Goal: Task Accomplishment & Management: Use online tool/utility

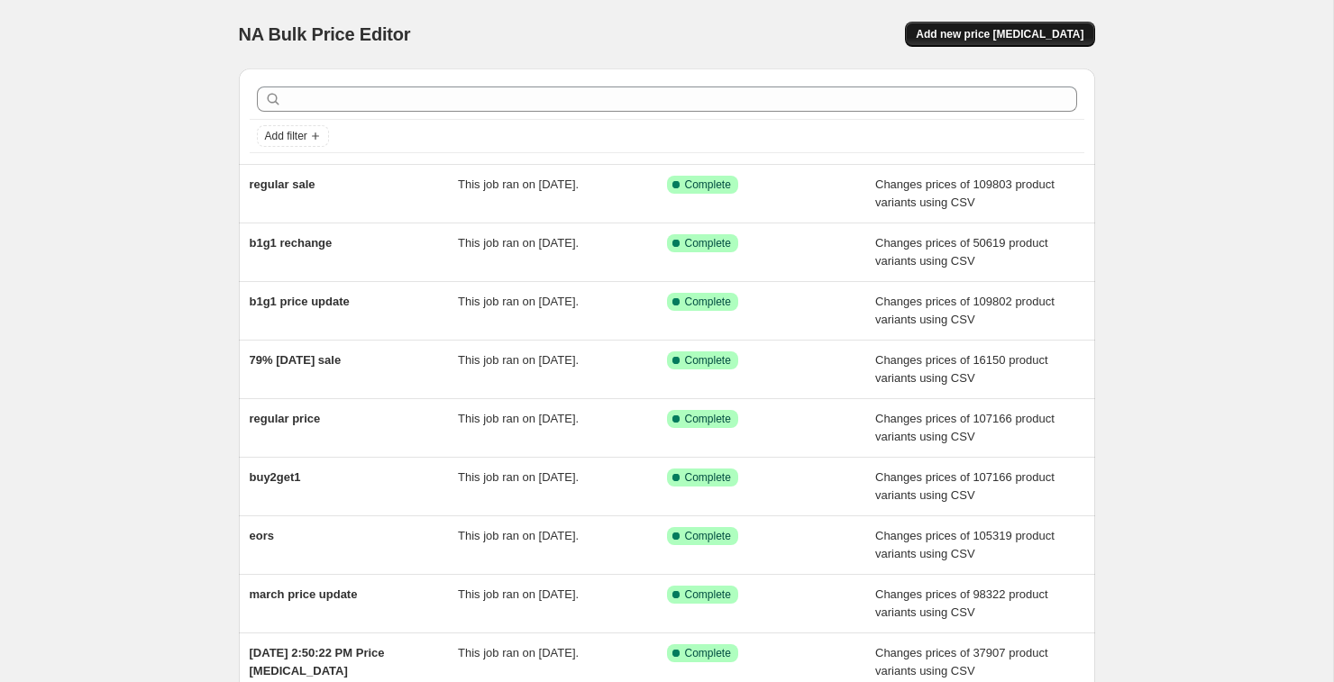
click at [1032, 45] on button "Add new price [MEDICAL_DATA]" at bounding box center [999, 34] width 189 height 25
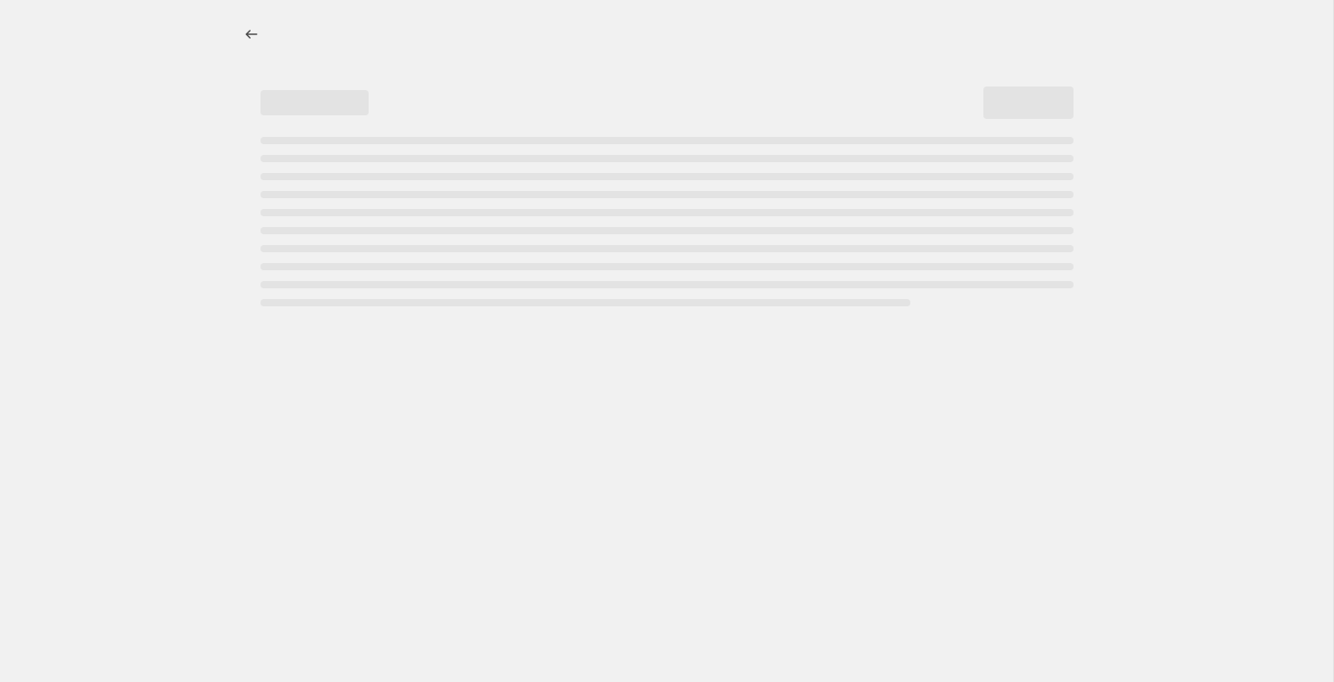
select select "percentage"
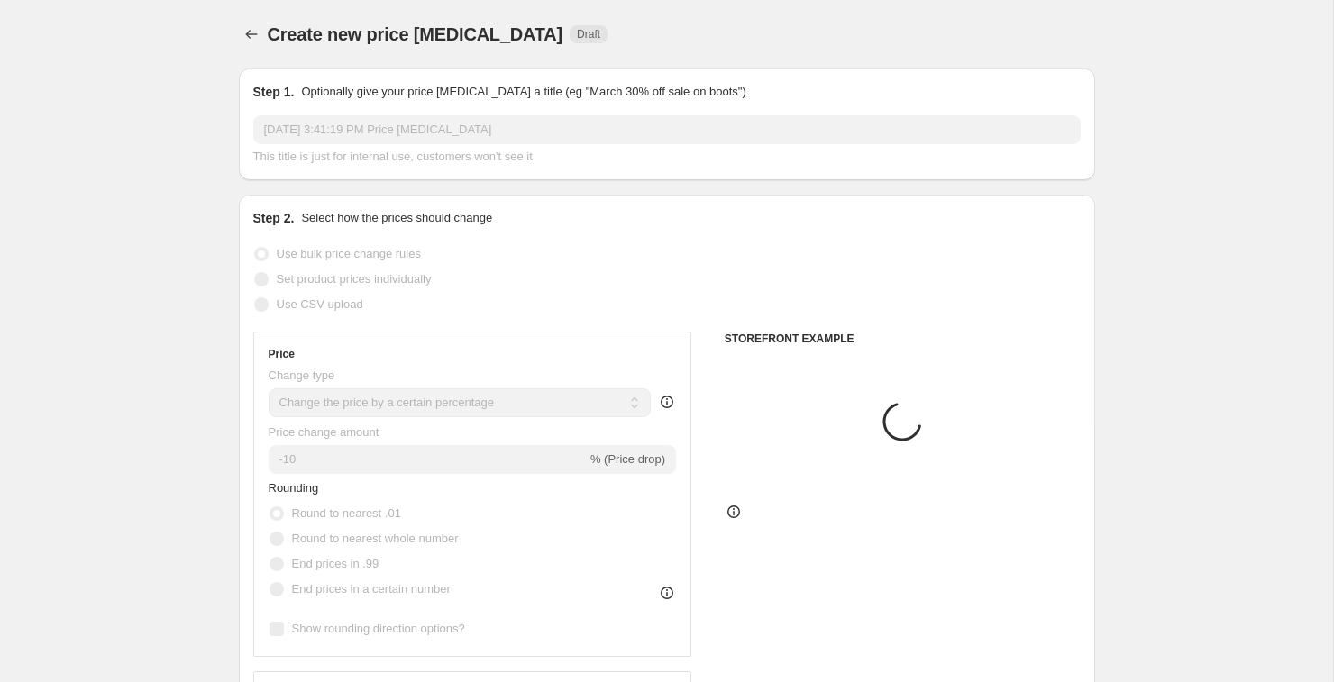
click at [461, 134] on input "Aug 23, 2025, 3:41:19 PM Price change job" at bounding box center [666, 129] width 827 height 29
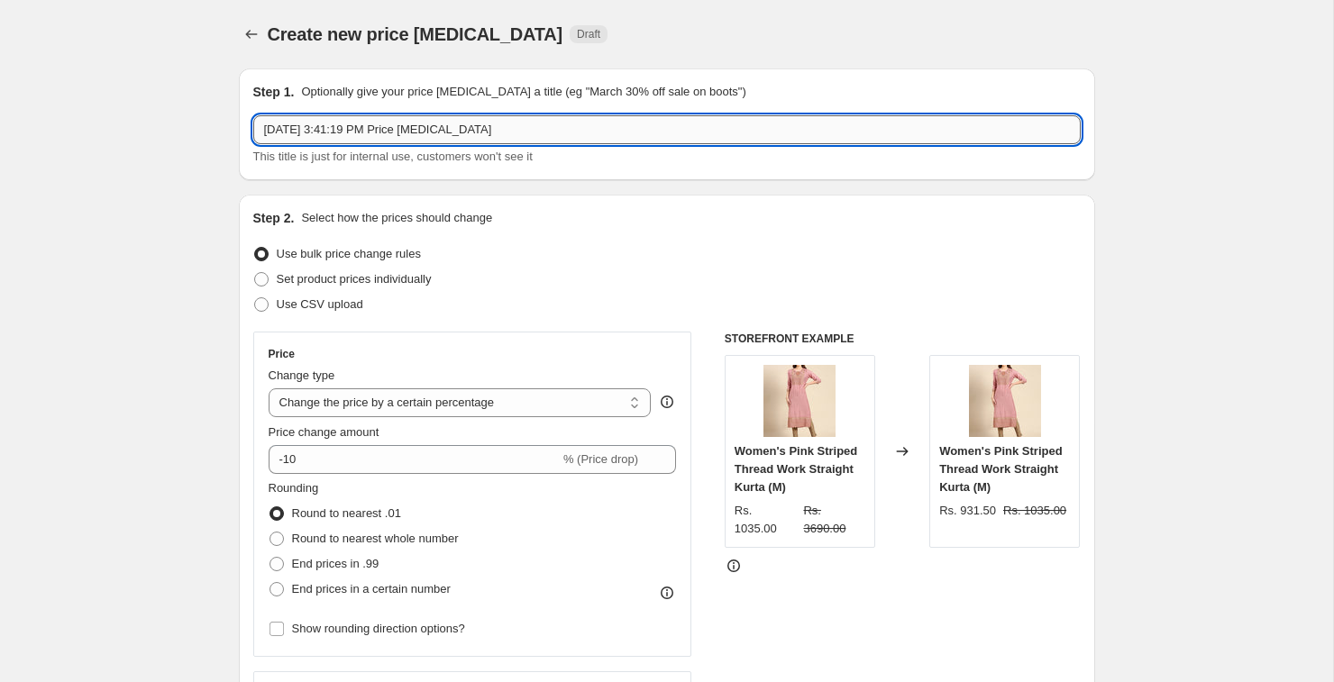
click at [472, 129] on input "Aug 23, 2025, 3:41:19 PM Price change job" at bounding box center [666, 129] width 827 height 29
type input "flash sale"
click at [263, 314] on label "Use CSV upload" at bounding box center [308, 304] width 110 height 25
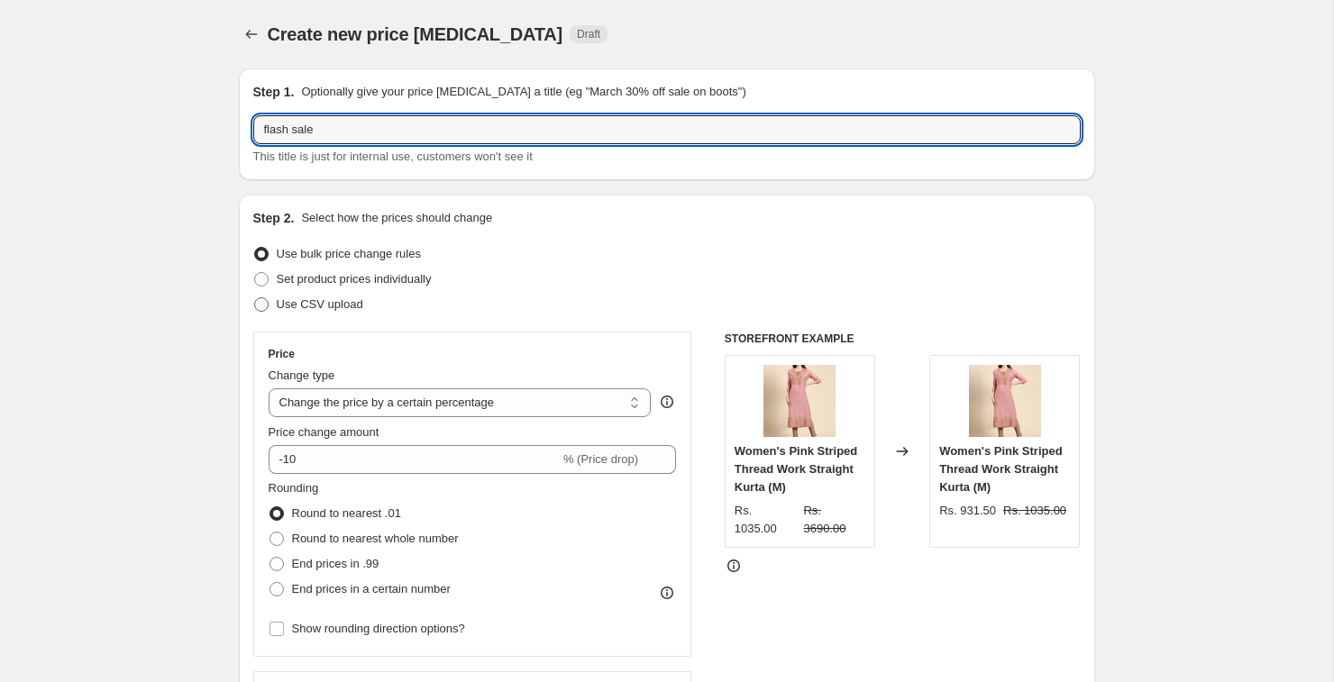
click at [255, 298] on input "Use CSV upload" at bounding box center [254, 297] width 1 height 1
radio input "true"
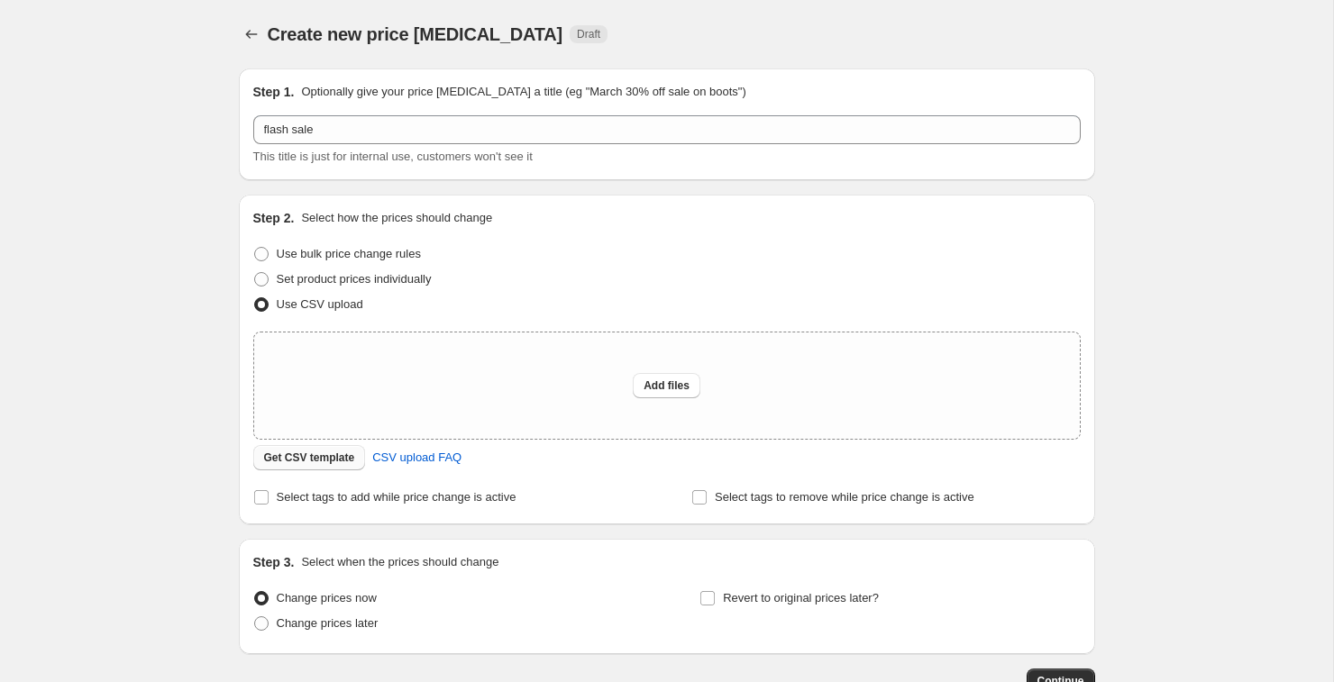
click at [336, 462] on span "Get CSV template" at bounding box center [309, 458] width 91 height 14
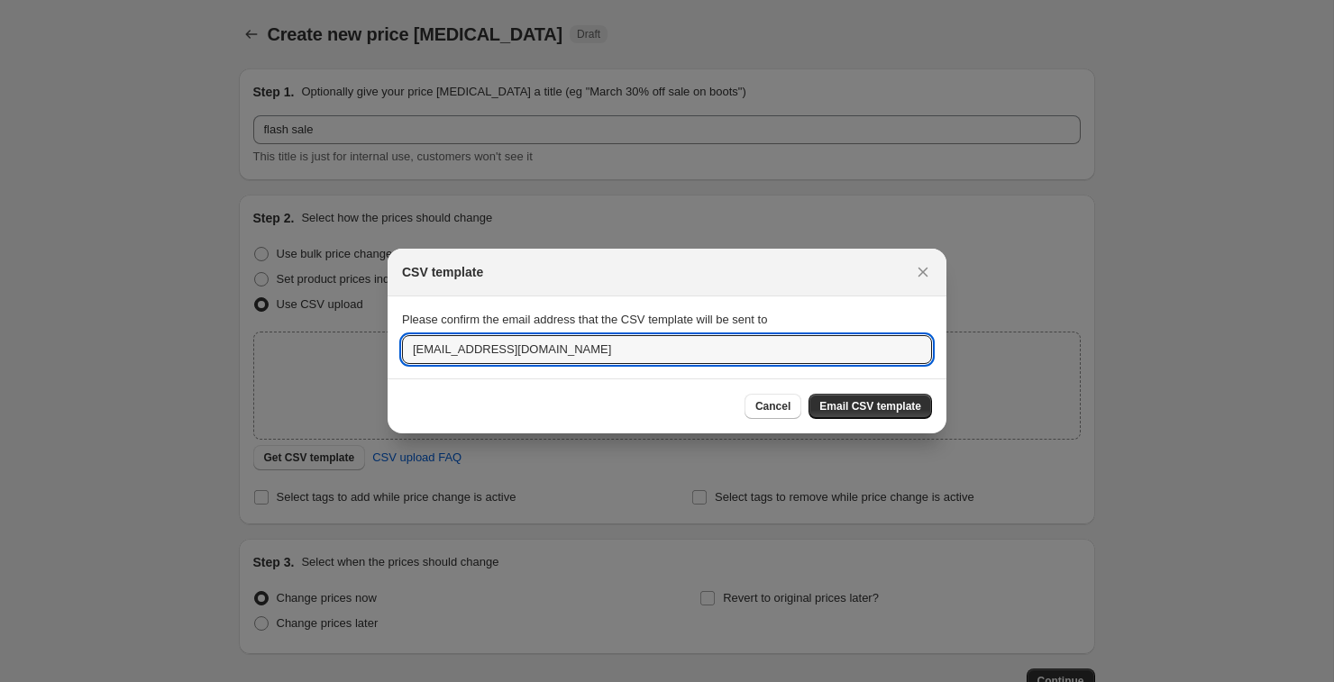
drag, startPoint x: 432, startPoint y: 351, endPoint x: 342, endPoint y: 351, distance: 89.2
type input "hitesh@showoffclothes.com"
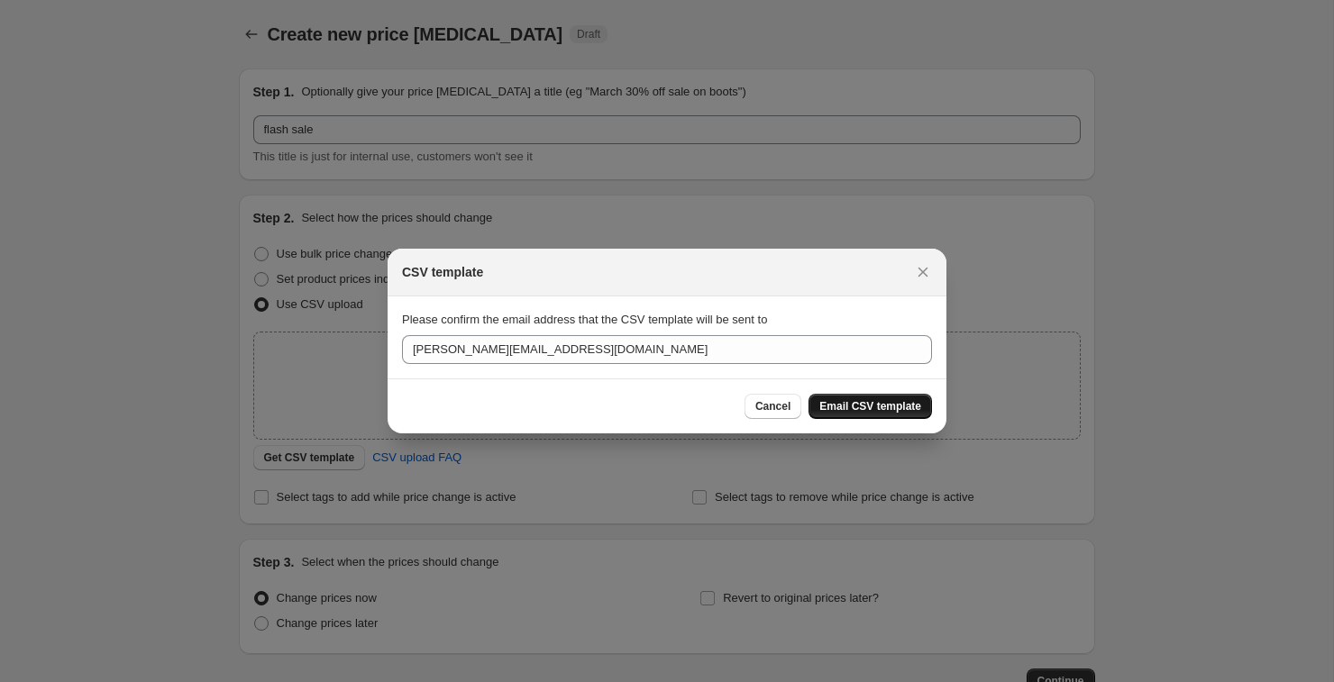
click at [910, 404] on span "Email CSV template" at bounding box center [870, 406] width 102 height 14
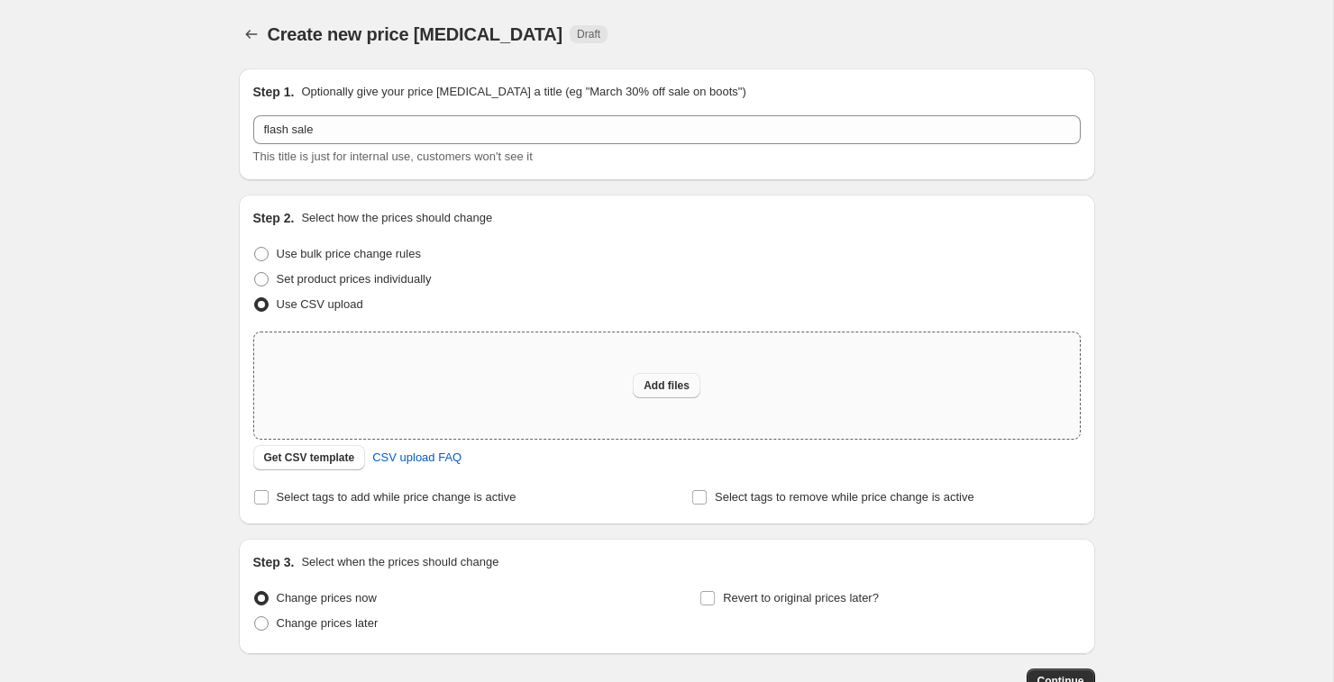
click at [644, 382] on span "Add files" at bounding box center [666, 385] width 46 height 14
type input "C:\fakepath\csv_template_user_35137 (20).csv"
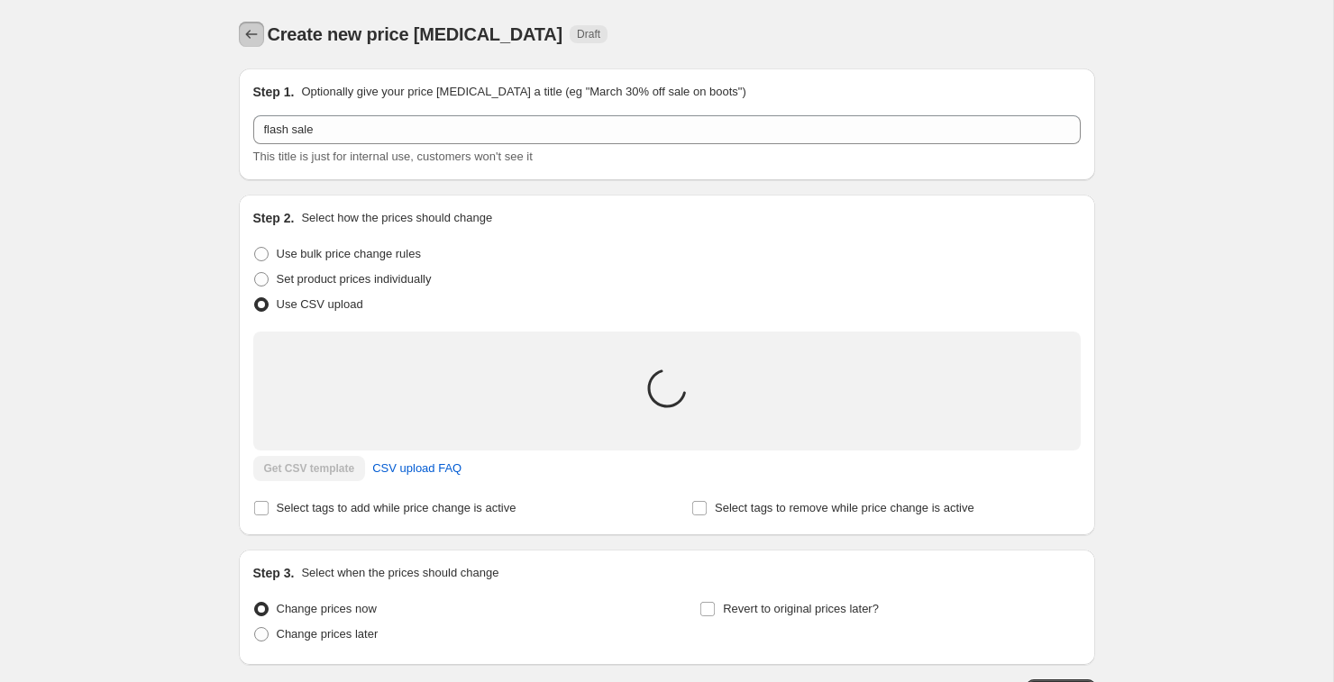
click at [244, 38] on icon "Price change jobs" at bounding box center [251, 34] width 18 height 18
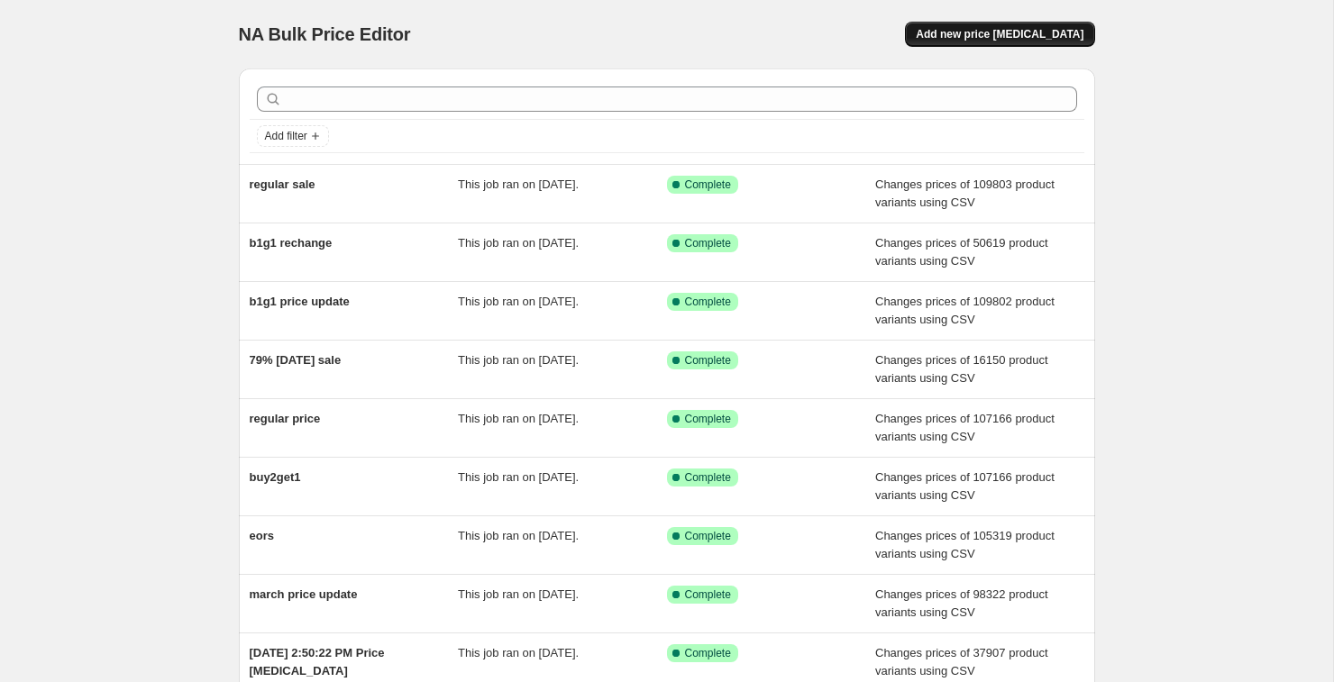
click at [1046, 27] on button "Add new price [MEDICAL_DATA]" at bounding box center [999, 34] width 189 height 25
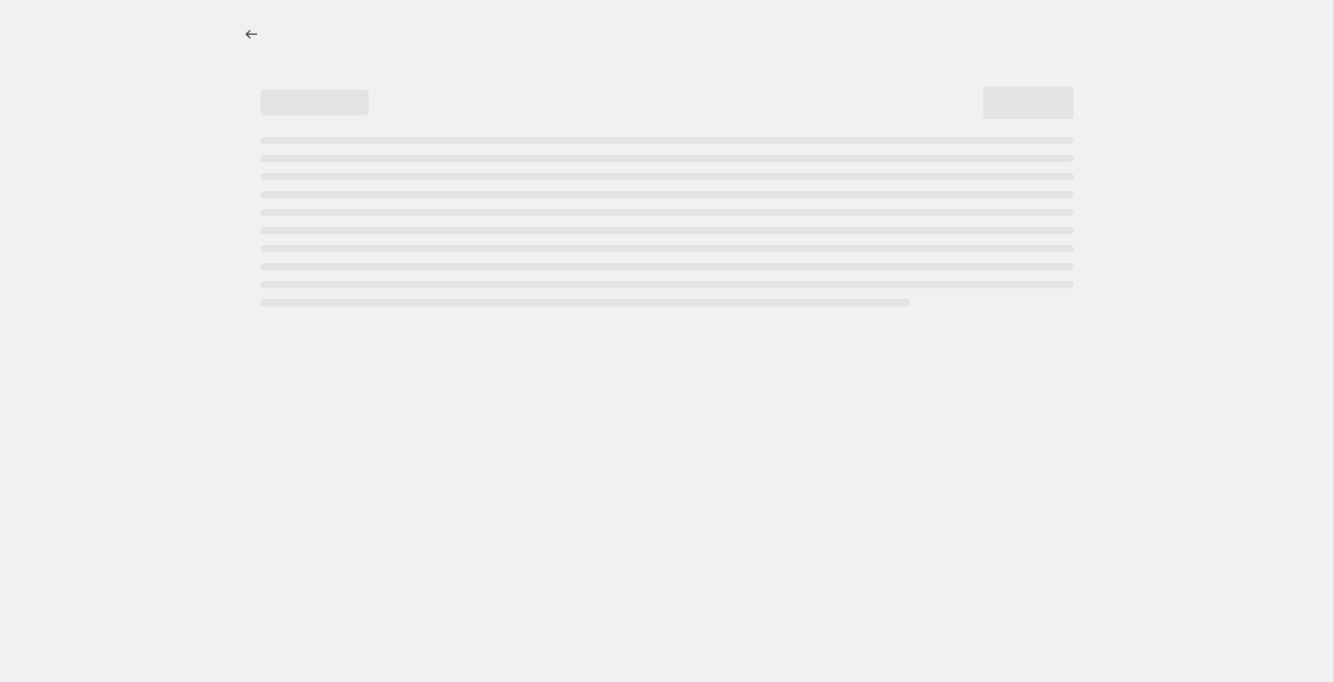
select select "percentage"
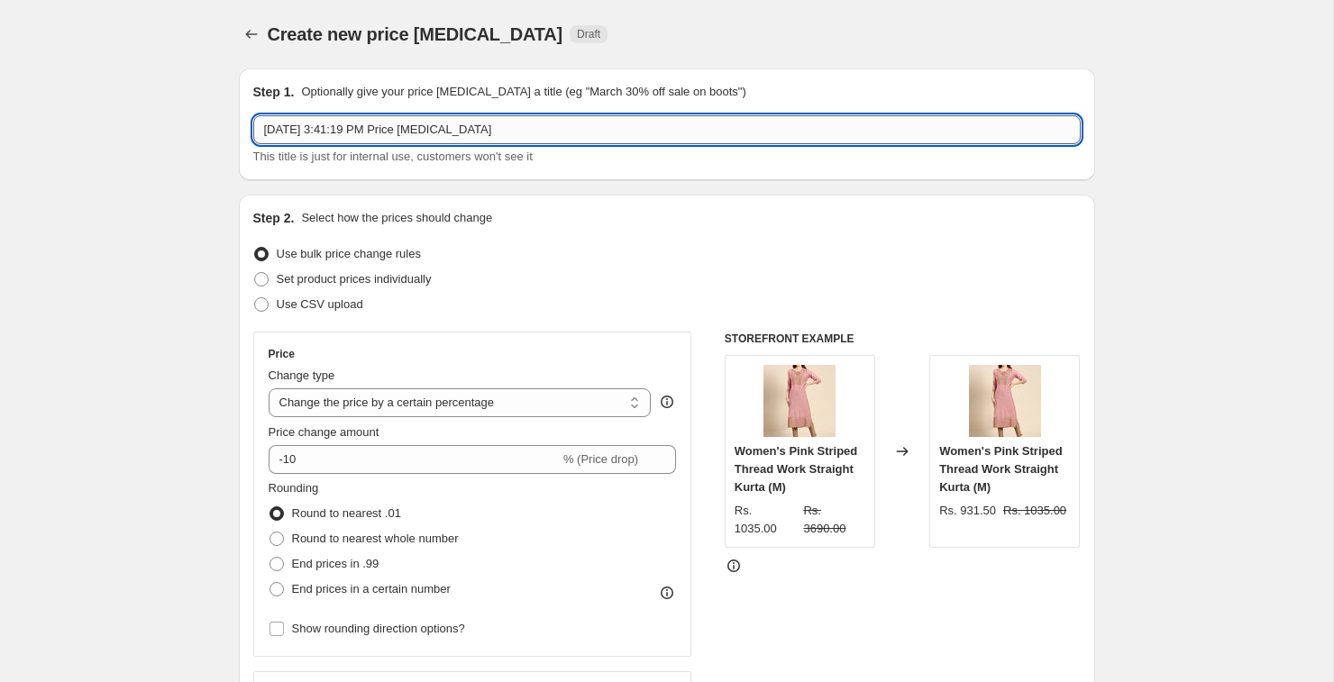
click at [427, 123] on input "Aug 23, 2025, 3:41:19 PM Price change job" at bounding box center [666, 129] width 827 height 29
drag, startPoint x: 569, startPoint y: 133, endPoint x: 35, endPoint y: 169, distance: 534.6
type input "Aug 23, 2025, 3:41:19 PM Pricflash e change jo"
click at [456, 126] on input "Aug 23, 2025, 3:41:19 PM Pricflash e change jo" at bounding box center [666, 129] width 827 height 29
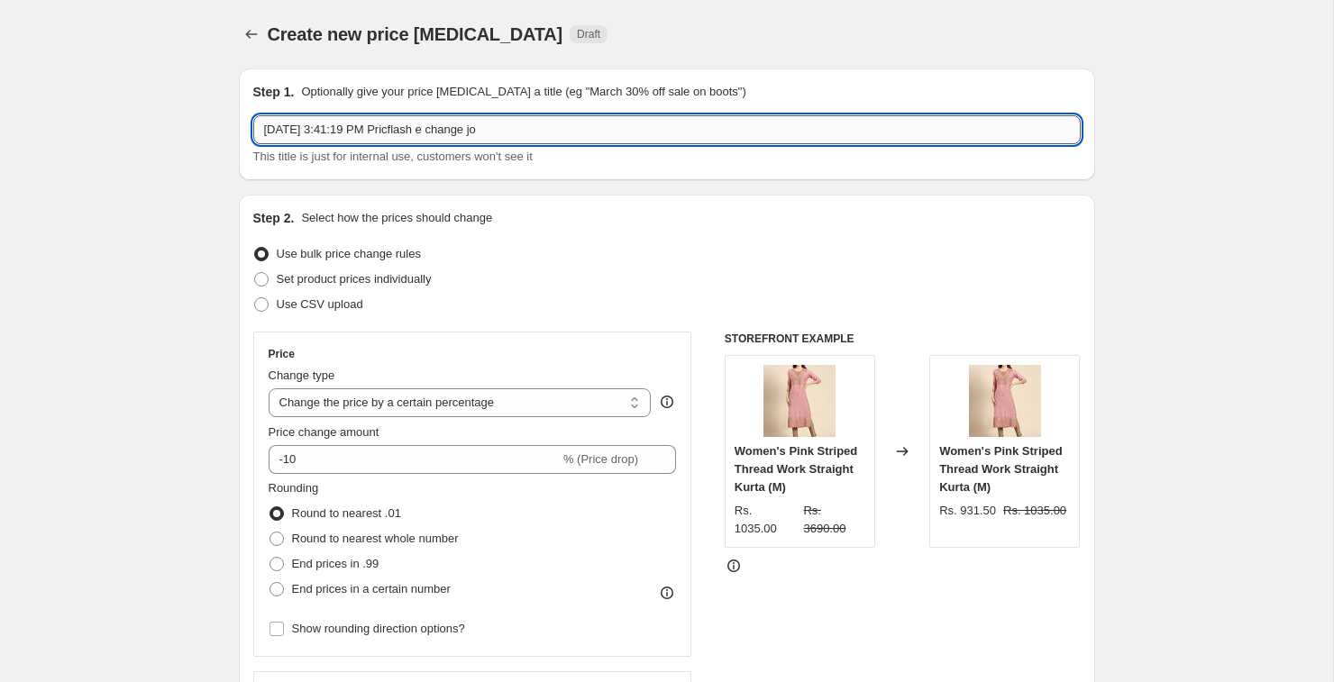
click at [456, 126] on input "Aug 23, 2025, 3:41:19 PM Pricflash e change jo" at bounding box center [666, 129] width 827 height 29
type input "flash sale"
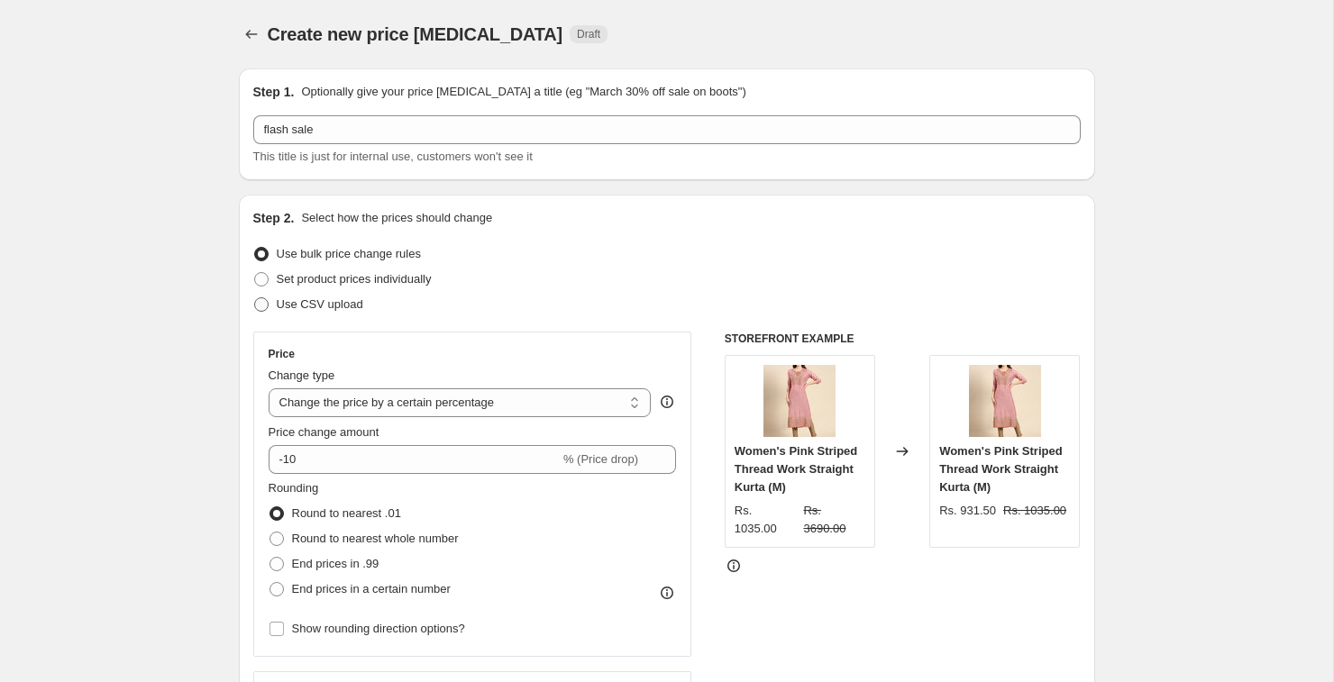
click at [267, 302] on span at bounding box center [261, 304] width 14 height 14
click at [255, 298] on input "Use CSV upload" at bounding box center [254, 297] width 1 height 1
radio input "true"
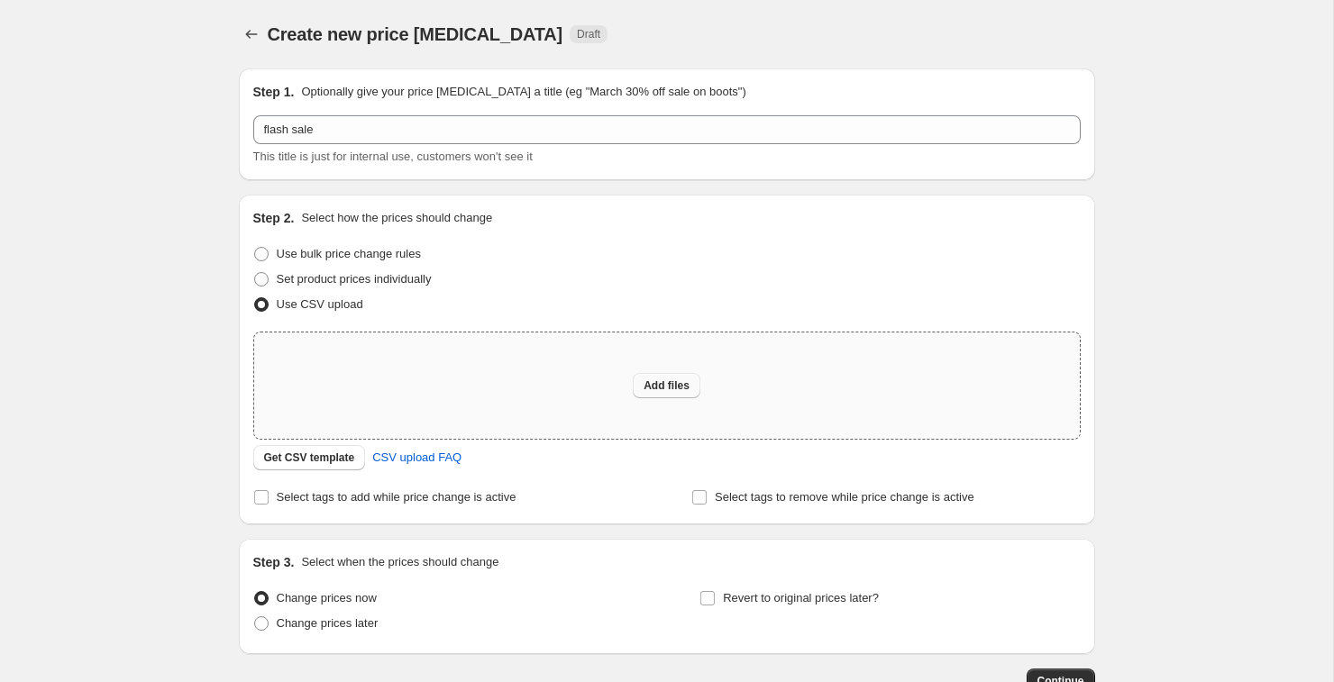
click at [686, 392] on span "Add files" at bounding box center [666, 385] width 46 height 14
type input "C:\fakepath\csv_template_user_35137 (20).csv"
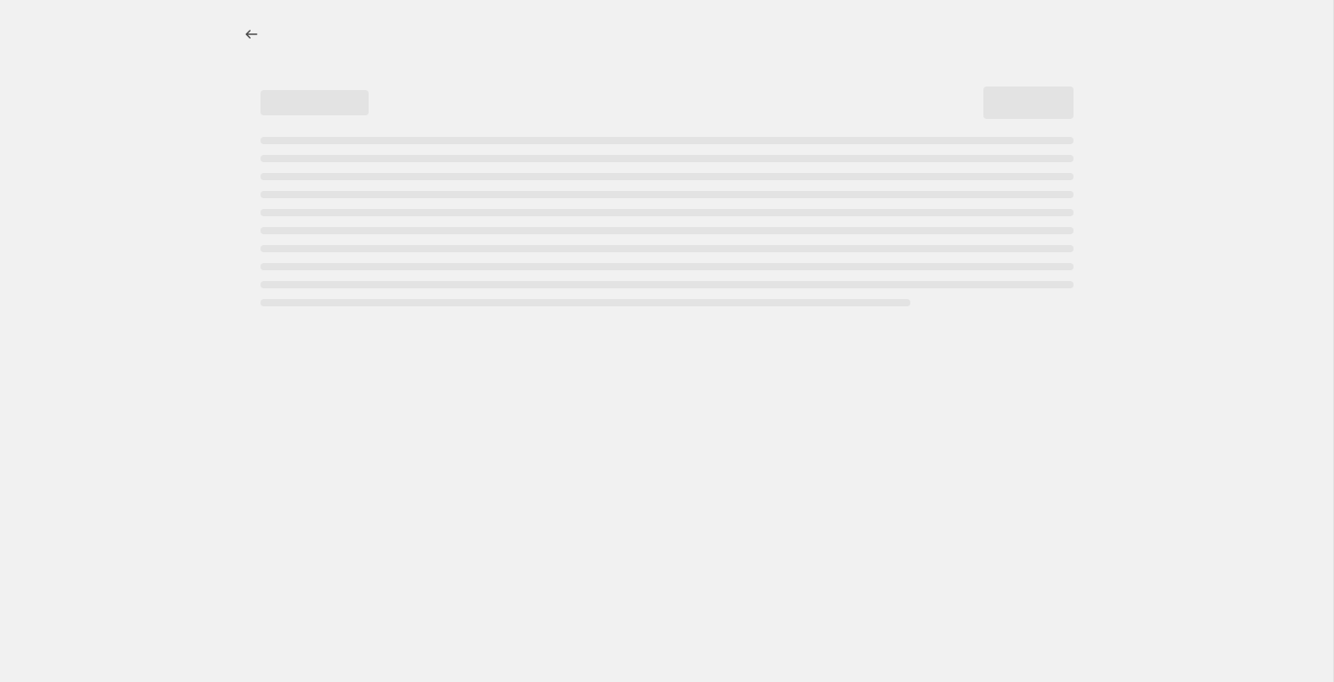
select select "percentage"
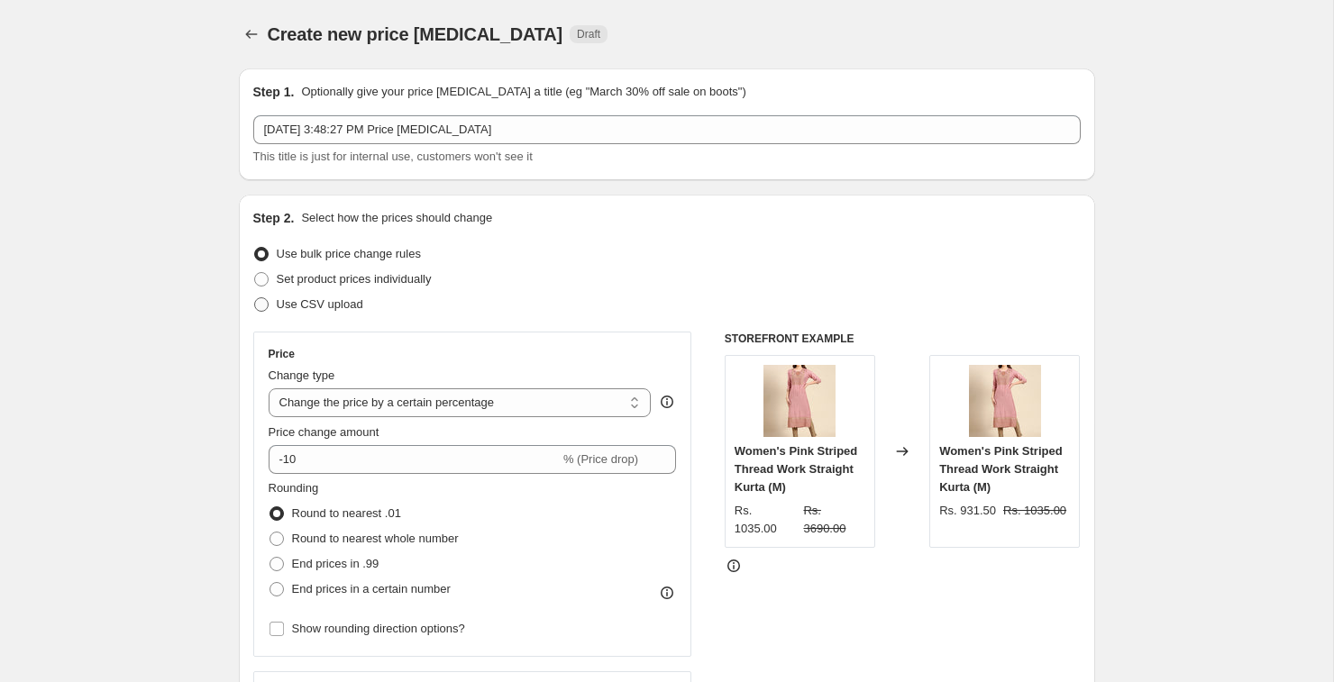
click at [258, 308] on span at bounding box center [261, 304] width 14 height 14
click at [255, 298] on input "Use CSV upload" at bounding box center [254, 297] width 1 height 1
radio input "true"
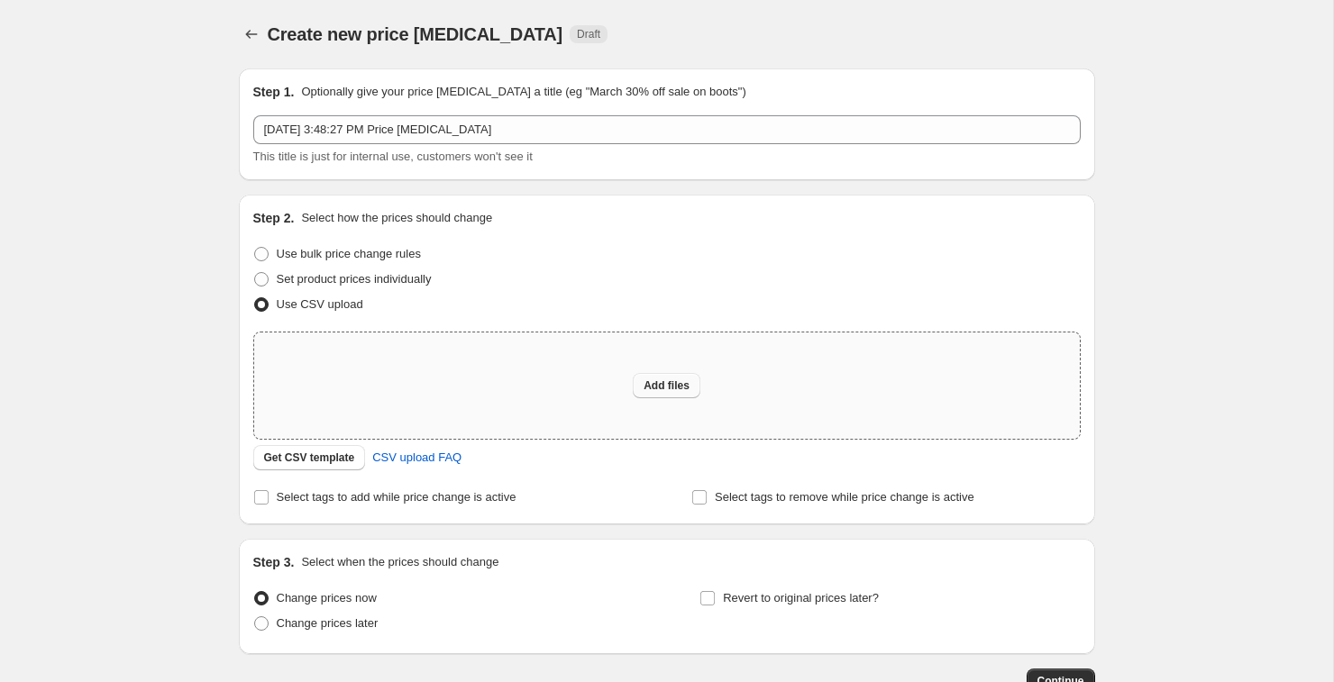
click at [681, 387] on span "Add files" at bounding box center [666, 385] width 46 height 14
type input "C:\fakepath\csv_template_user_35137 (20).csv"
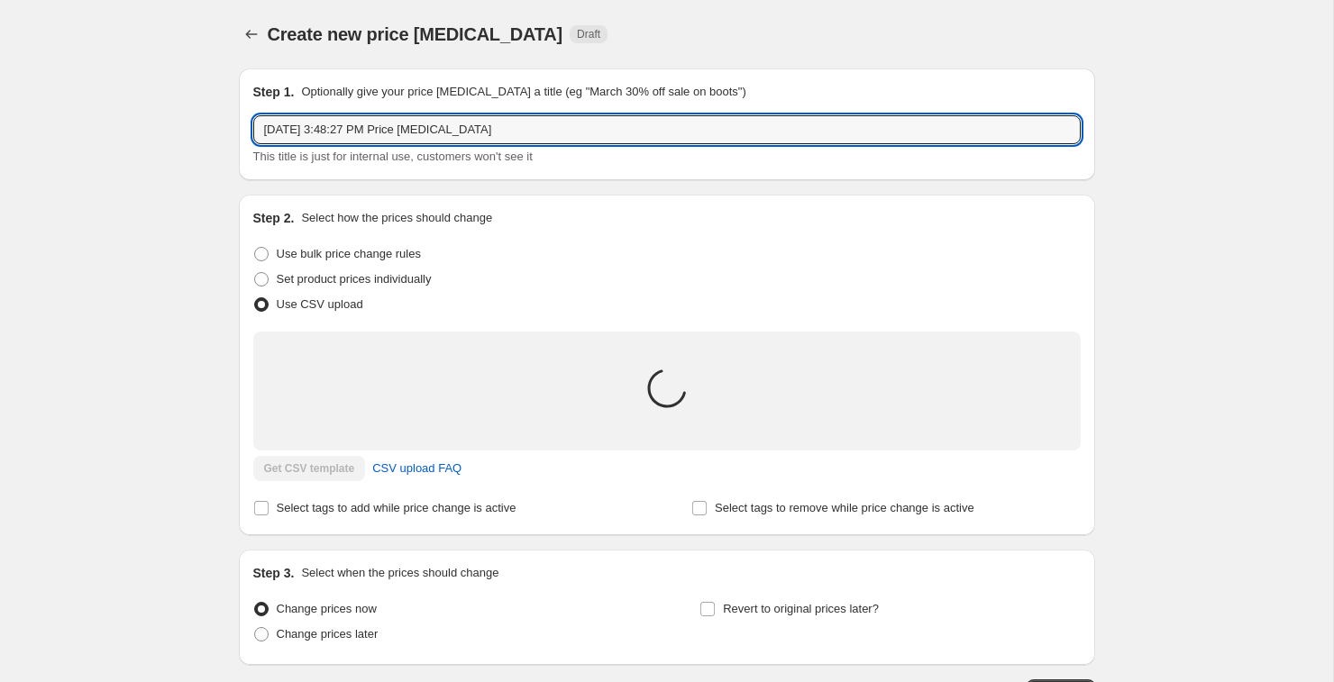
drag, startPoint x: 527, startPoint y: 123, endPoint x: 173, endPoint y: 140, distance: 354.5
click at [173, 140] on div "Create new price change job. This page is ready Create new price change job Dra…" at bounding box center [666, 407] width 1333 height 815
click at [366, 130] on input "Aug 23, 2025, 3:48:27 PM Price change job" at bounding box center [666, 129] width 827 height 29
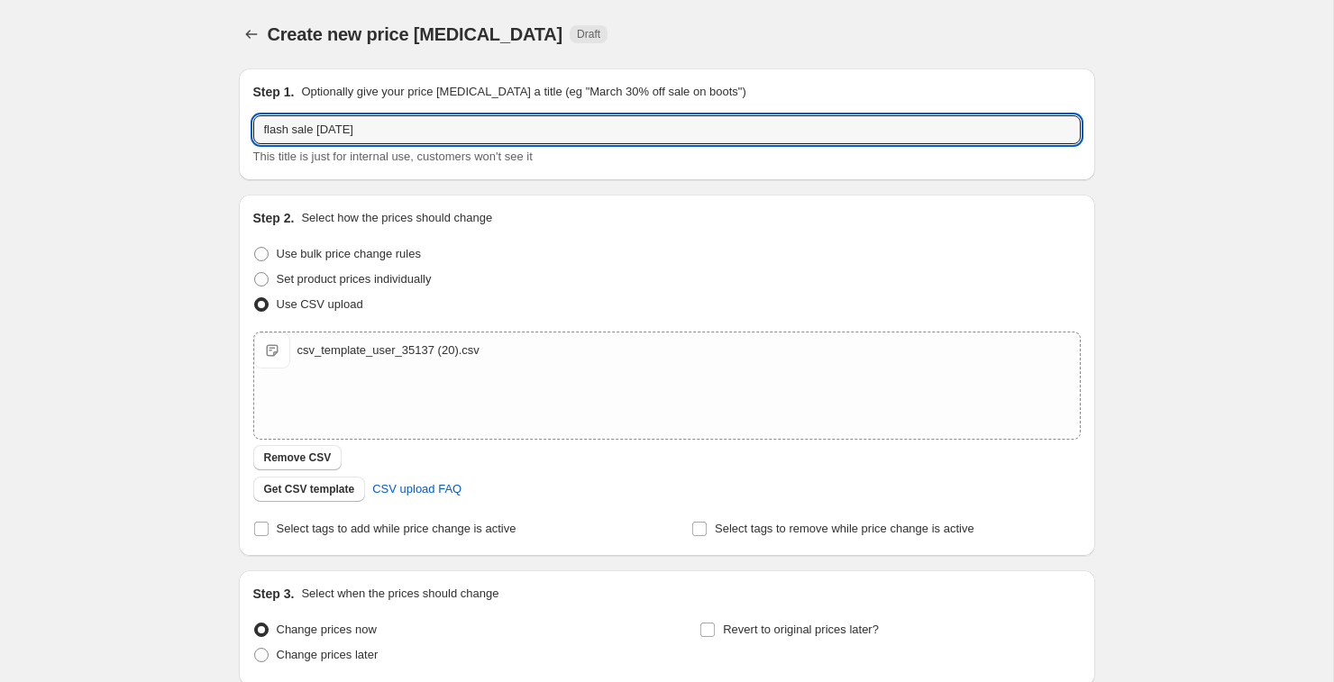
type input "flash sale [DATE]"
click at [650, 269] on div "Set product prices individually" at bounding box center [666, 279] width 827 height 25
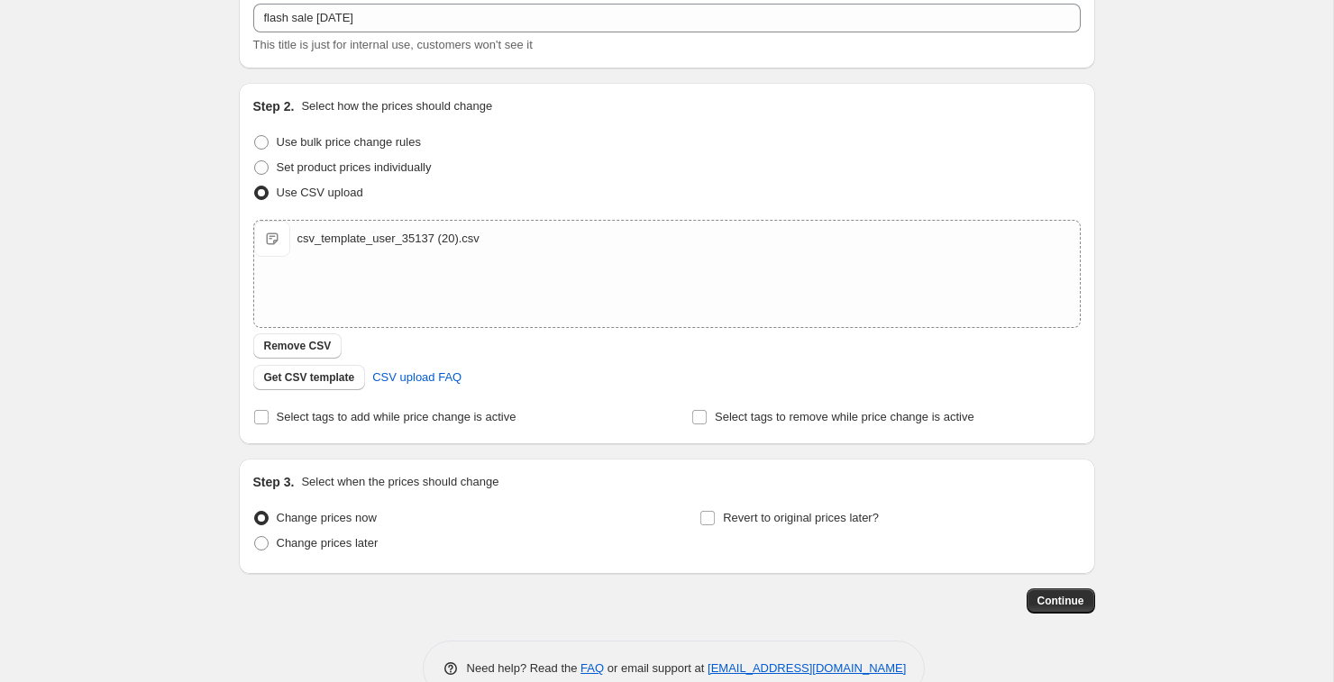
scroll to position [153, 0]
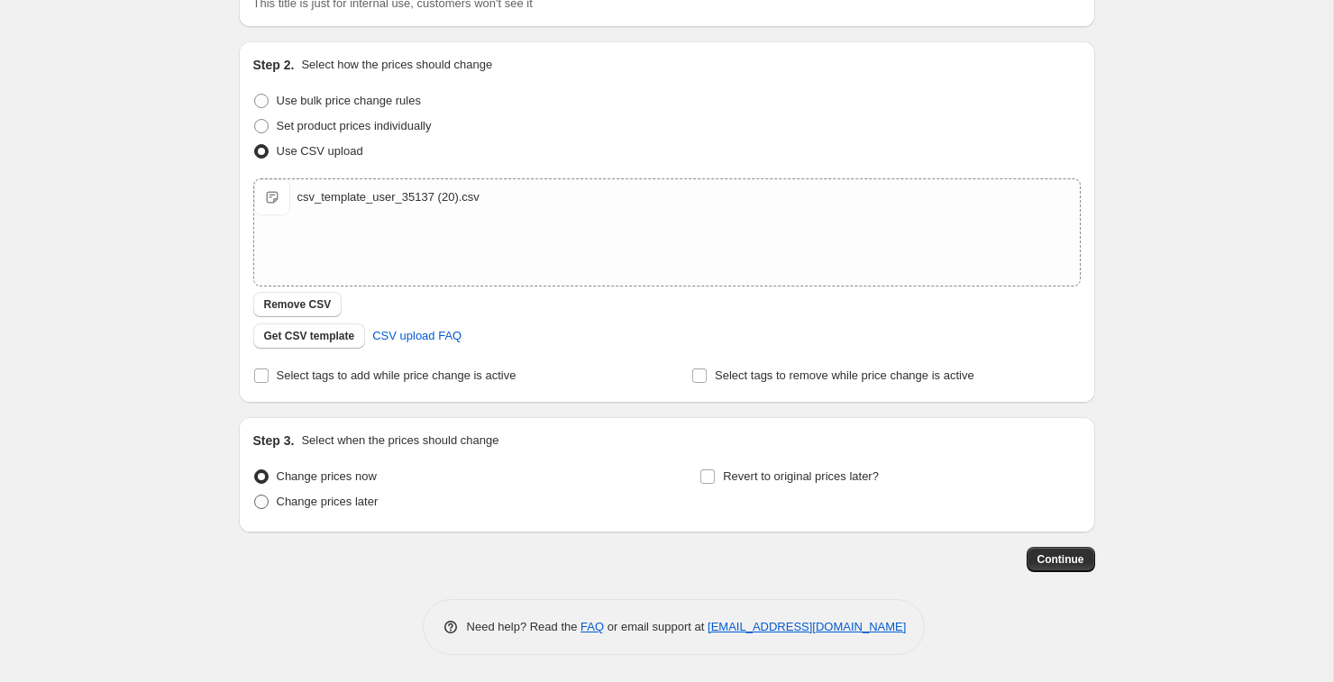
click at [261, 508] on span at bounding box center [261, 502] width 14 height 14
click at [255, 496] on input "Change prices later" at bounding box center [254, 495] width 1 height 1
radio input "true"
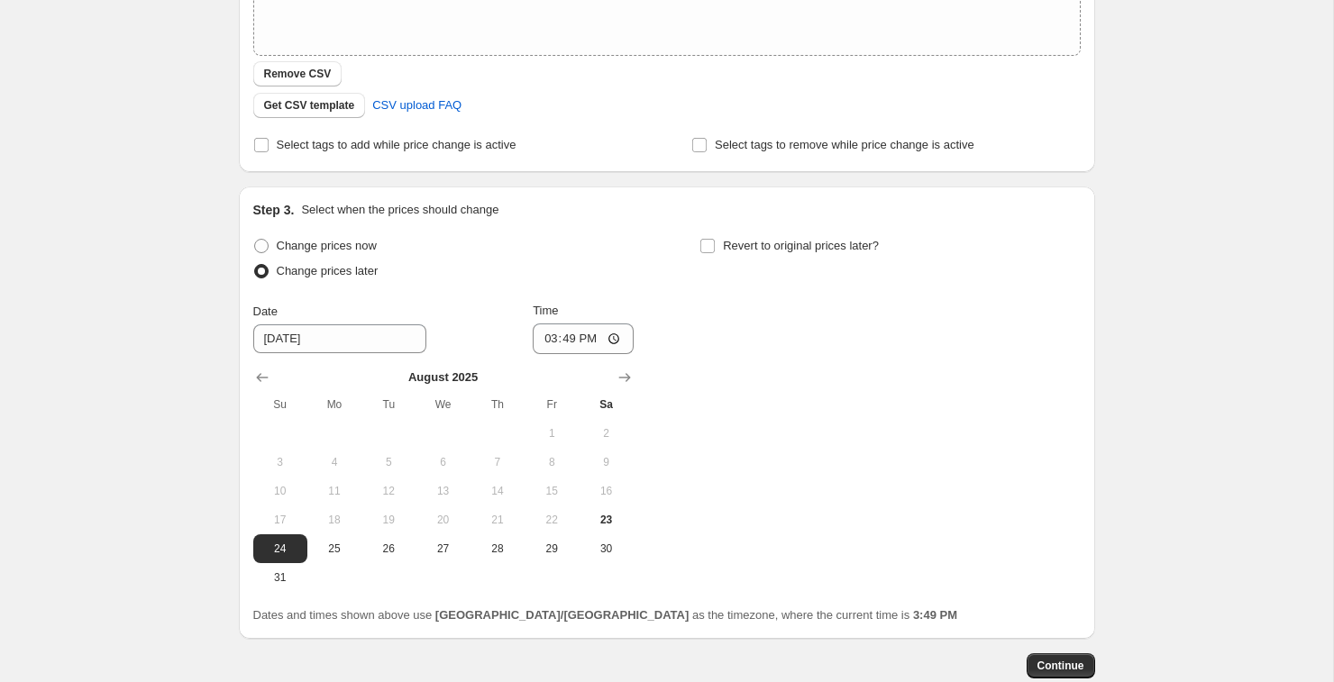
scroll to position [451, 0]
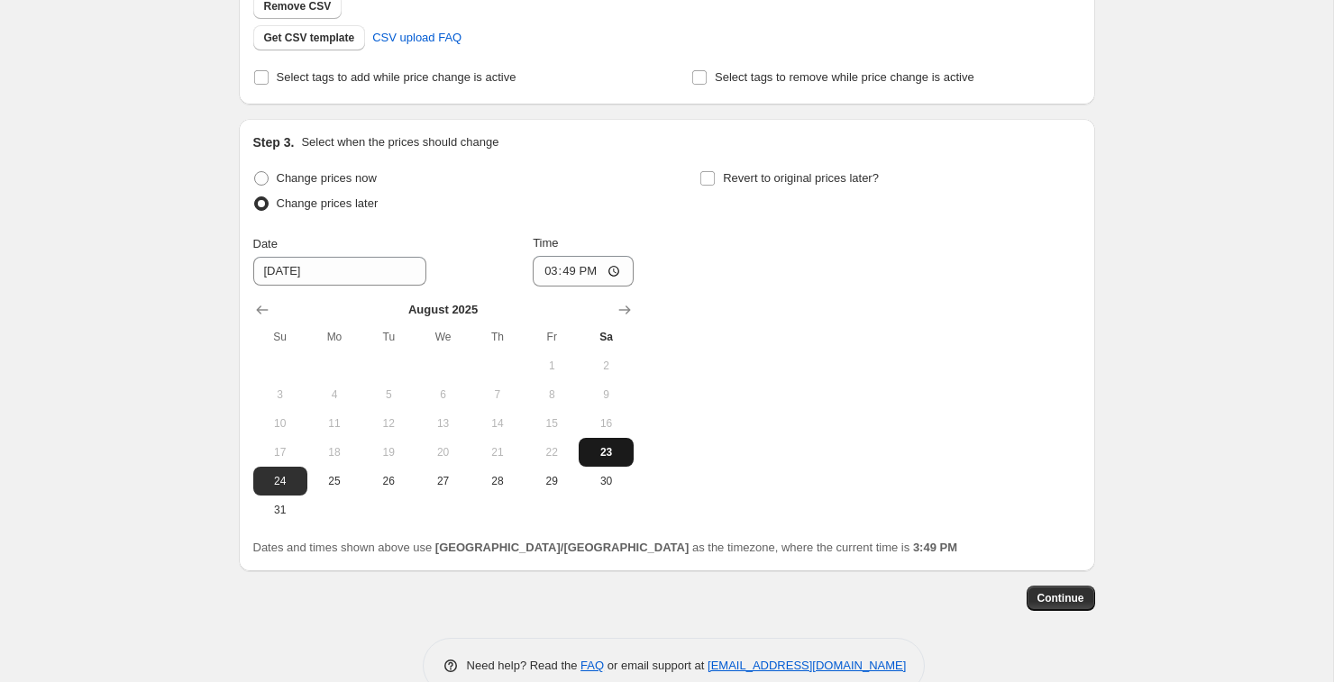
click at [609, 452] on span "23" at bounding box center [606, 452] width 40 height 14
type input "[DATE]"
click at [616, 269] on input "15:49" at bounding box center [583, 271] width 101 height 31
click at [851, 316] on div "Change prices now Change prices later Date 8/23/2025 Time 19:00 August 2025 Su …" at bounding box center [666, 345] width 827 height 359
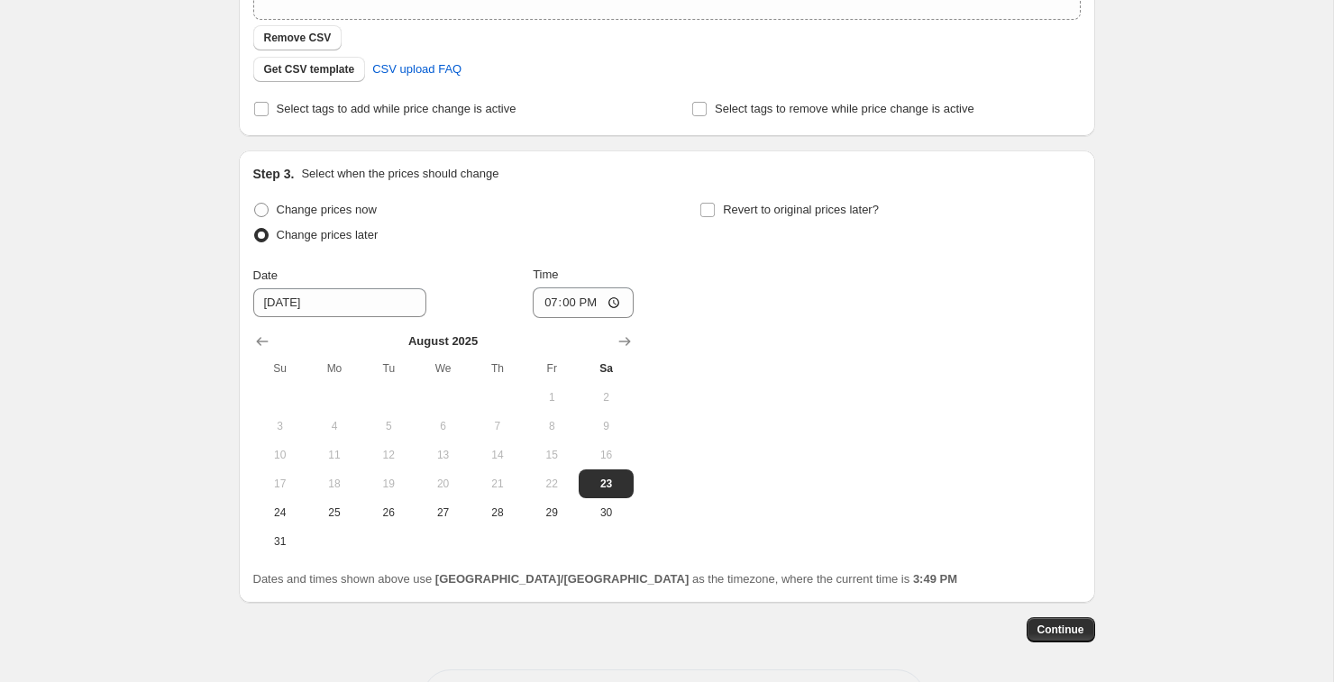
scroll to position [490, 0]
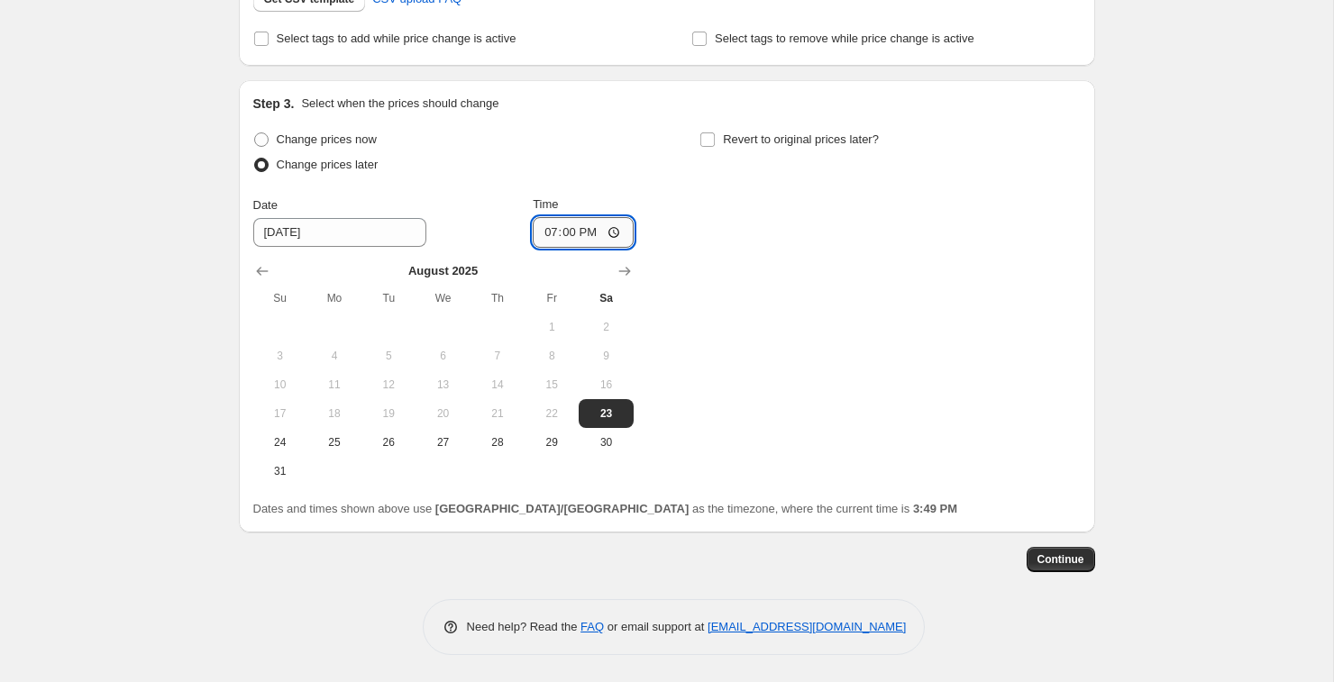
click at [569, 233] on input "19:00" at bounding box center [583, 232] width 101 height 31
click at [616, 233] on input "19:00" at bounding box center [583, 232] width 101 height 31
type input "18:00"
click at [845, 342] on div "Change prices now Change prices later Date 8/23/2025 Time 18:00 August 2025 Su …" at bounding box center [666, 306] width 827 height 359
click at [1054, 559] on span "Continue" at bounding box center [1060, 559] width 47 height 14
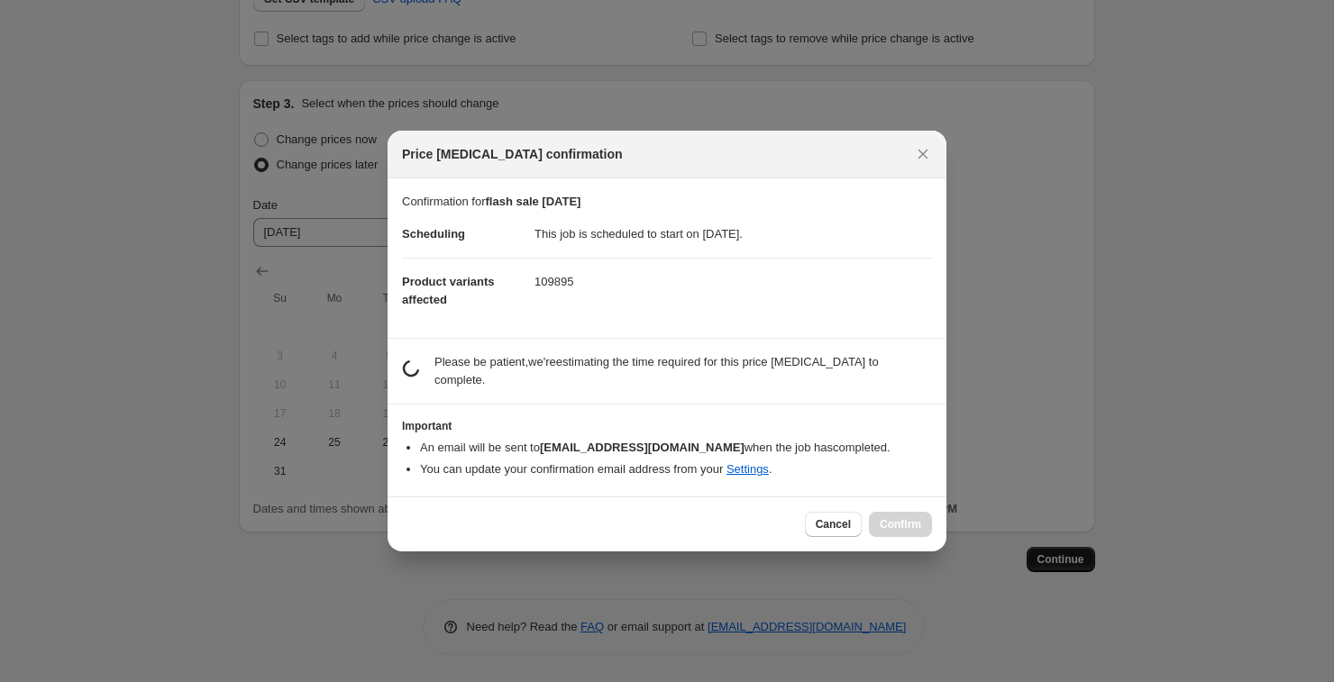
scroll to position [0, 0]
click at [769, 473] on link "Settings" at bounding box center [747, 469] width 42 height 14
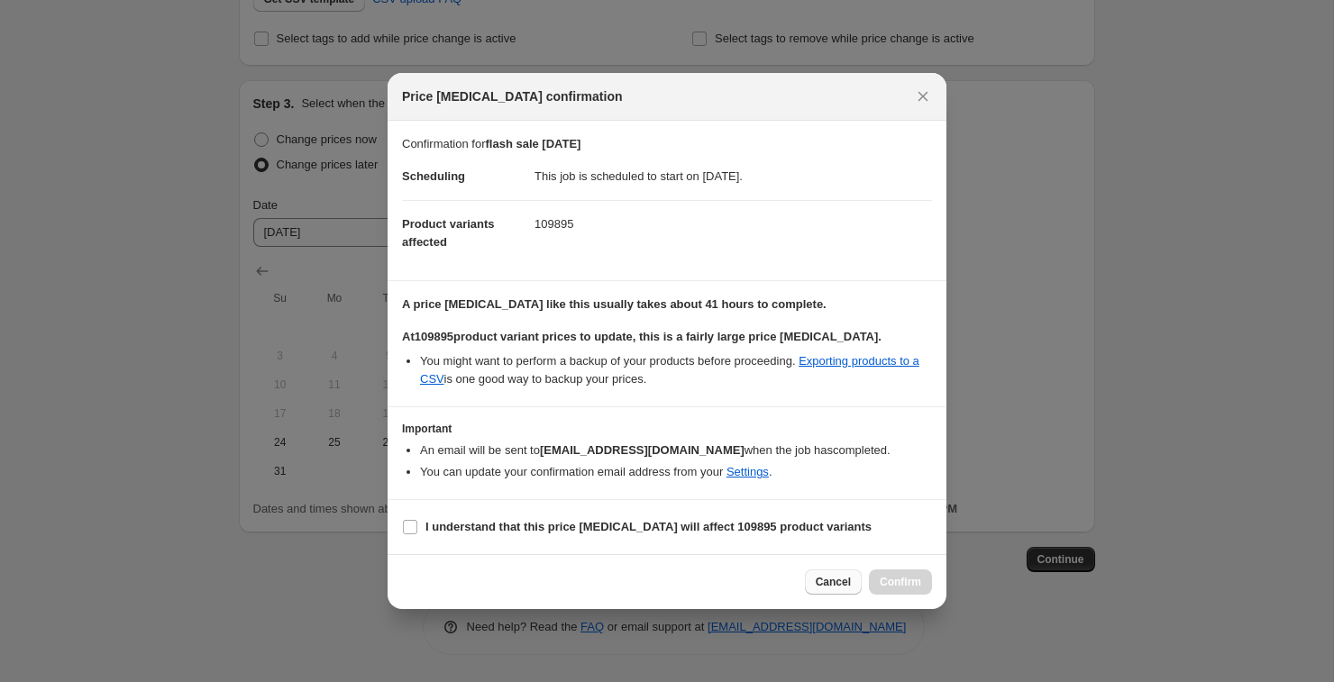
click at [846, 590] on button "Cancel" at bounding box center [833, 581] width 57 height 25
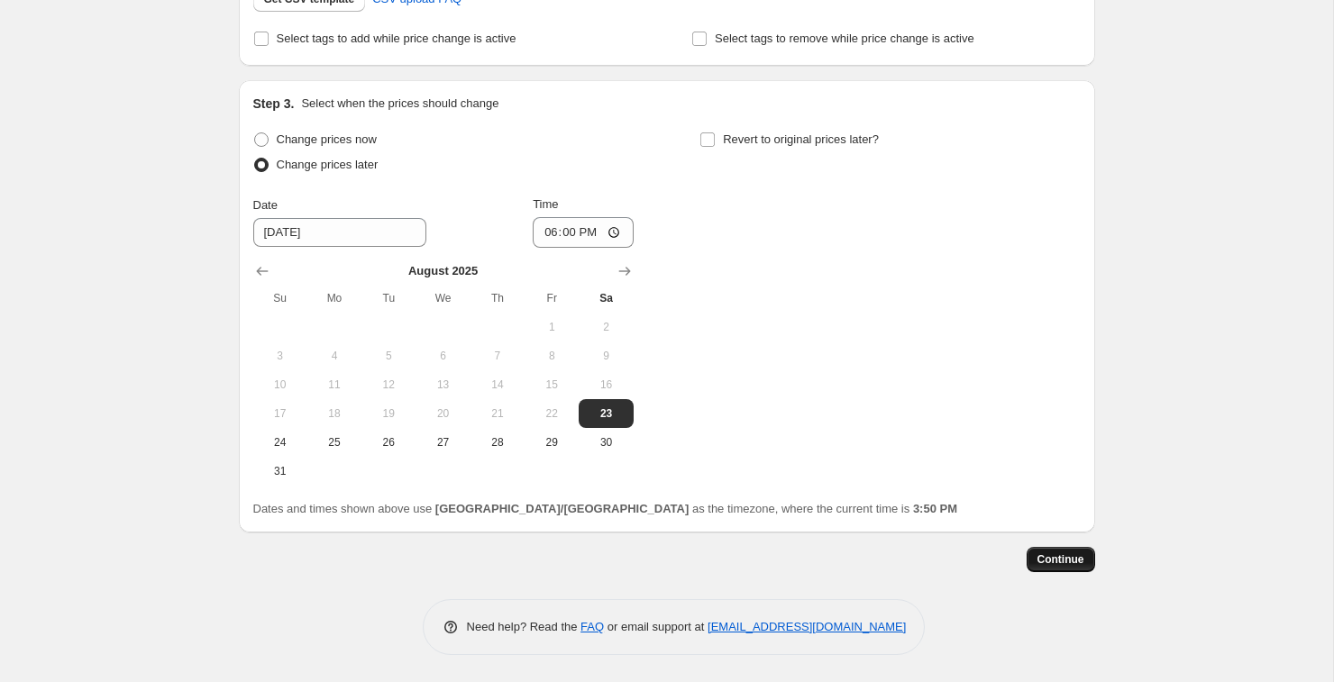
click at [1082, 560] on span "Continue" at bounding box center [1060, 559] width 47 height 14
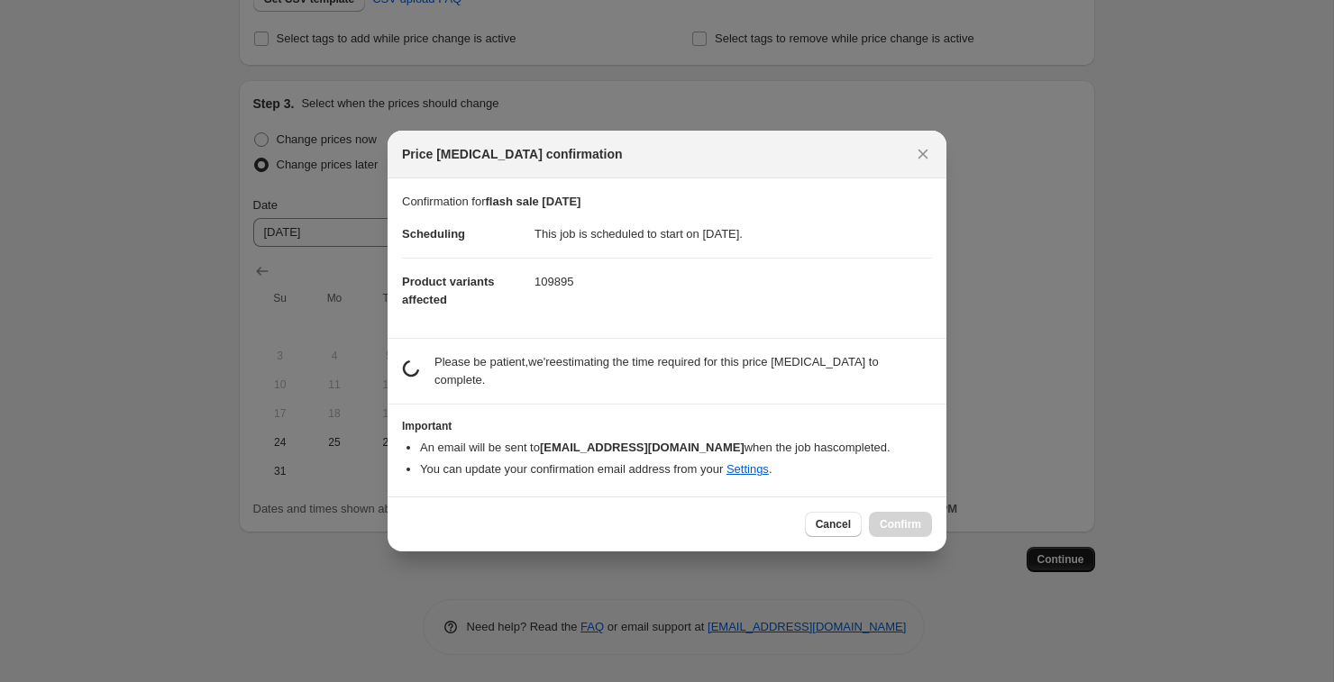
scroll to position [0, 0]
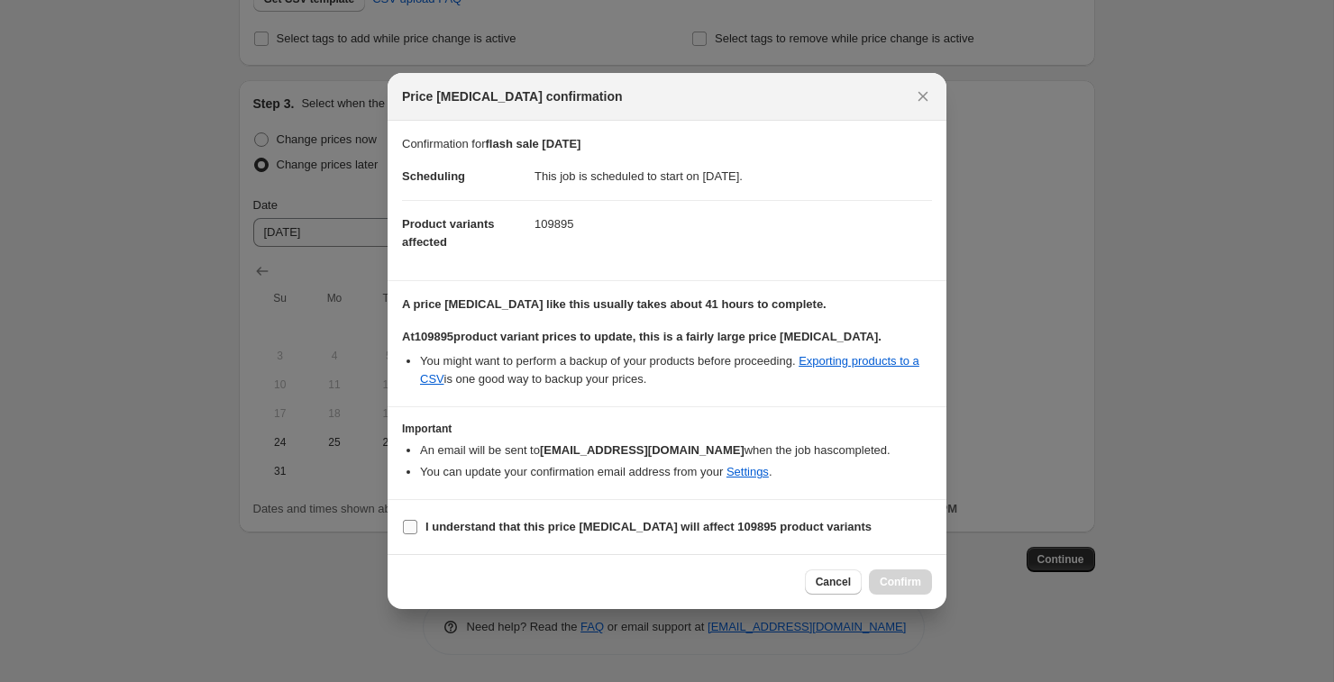
click at [413, 525] on input "I understand that this price change job will affect 109895 product variants" at bounding box center [410, 527] width 14 height 14
checkbox input "true"
click at [897, 586] on span "Confirm" at bounding box center [899, 582] width 41 height 14
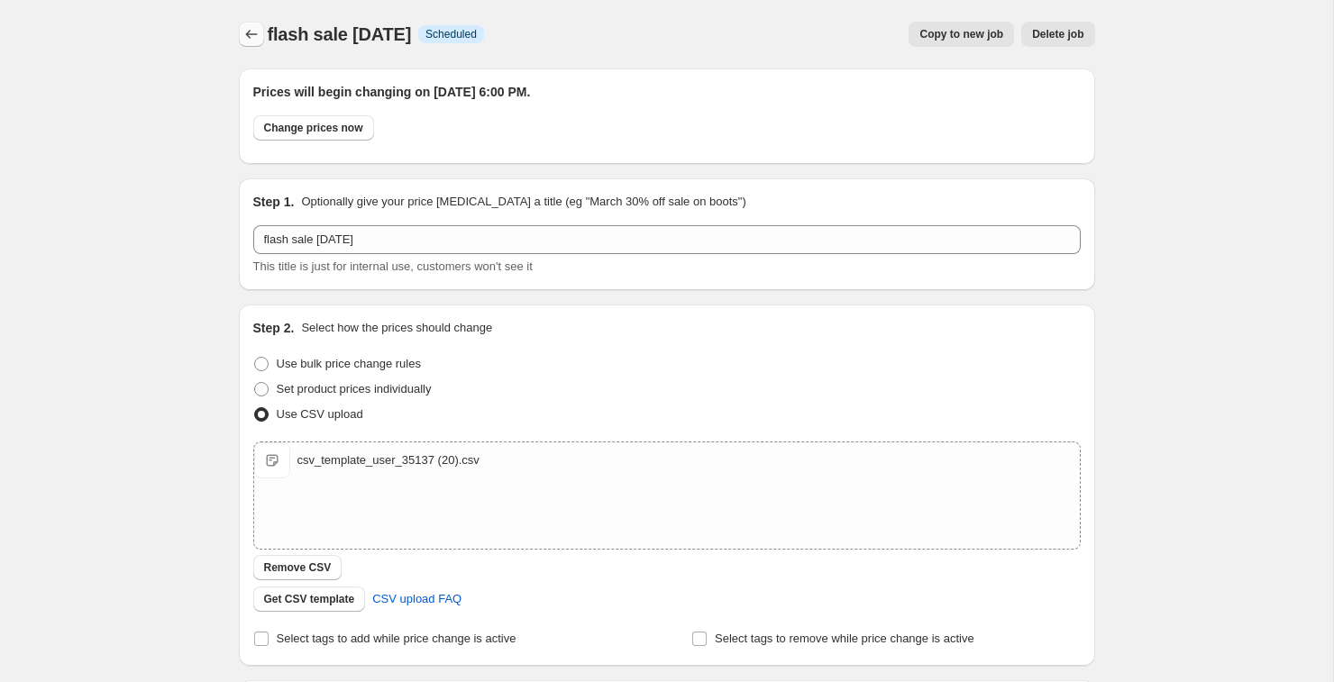
click at [250, 32] on icon "Price change jobs" at bounding box center [251, 34] width 18 height 18
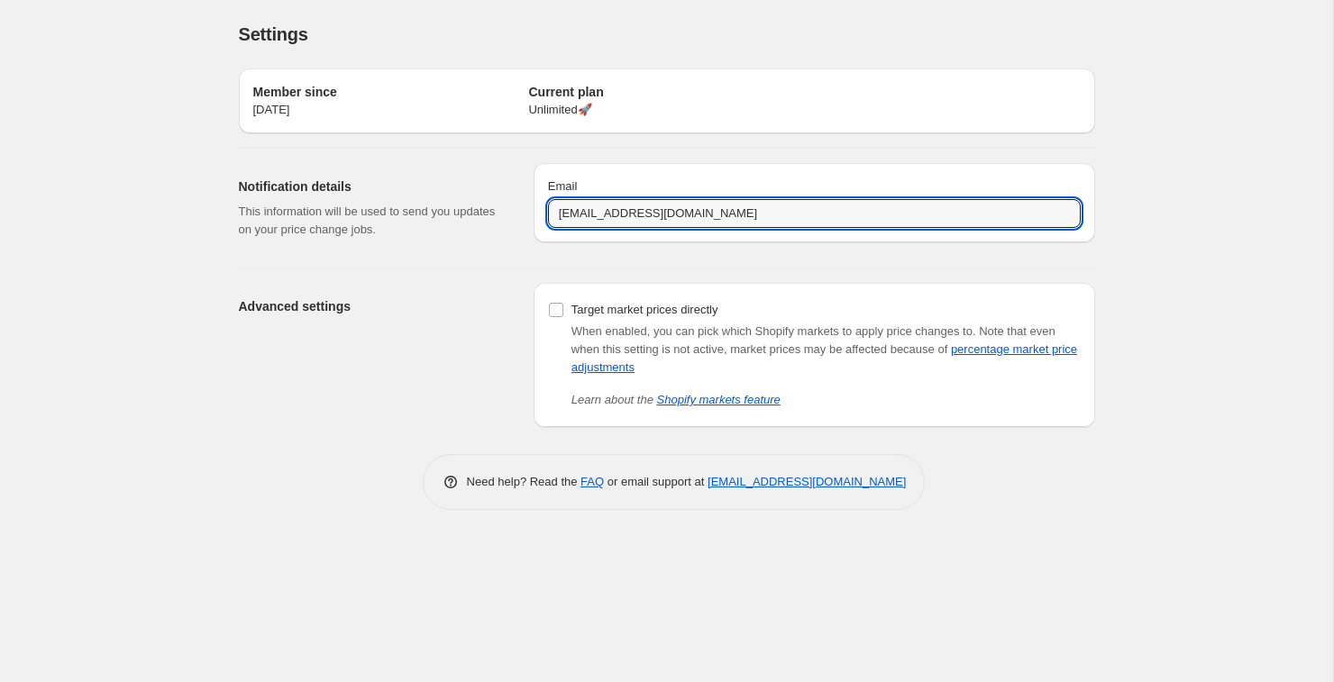
drag, startPoint x: 577, startPoint y: 213, endPoint x: 510, endPoint y: 212, distance: 66.7
click at [510, 212] on div "Notification details This information will be used to send you updates on your …" at bounding box center [659, 201] width 870 height 105
type input "hitesh@showoffclothes.com"
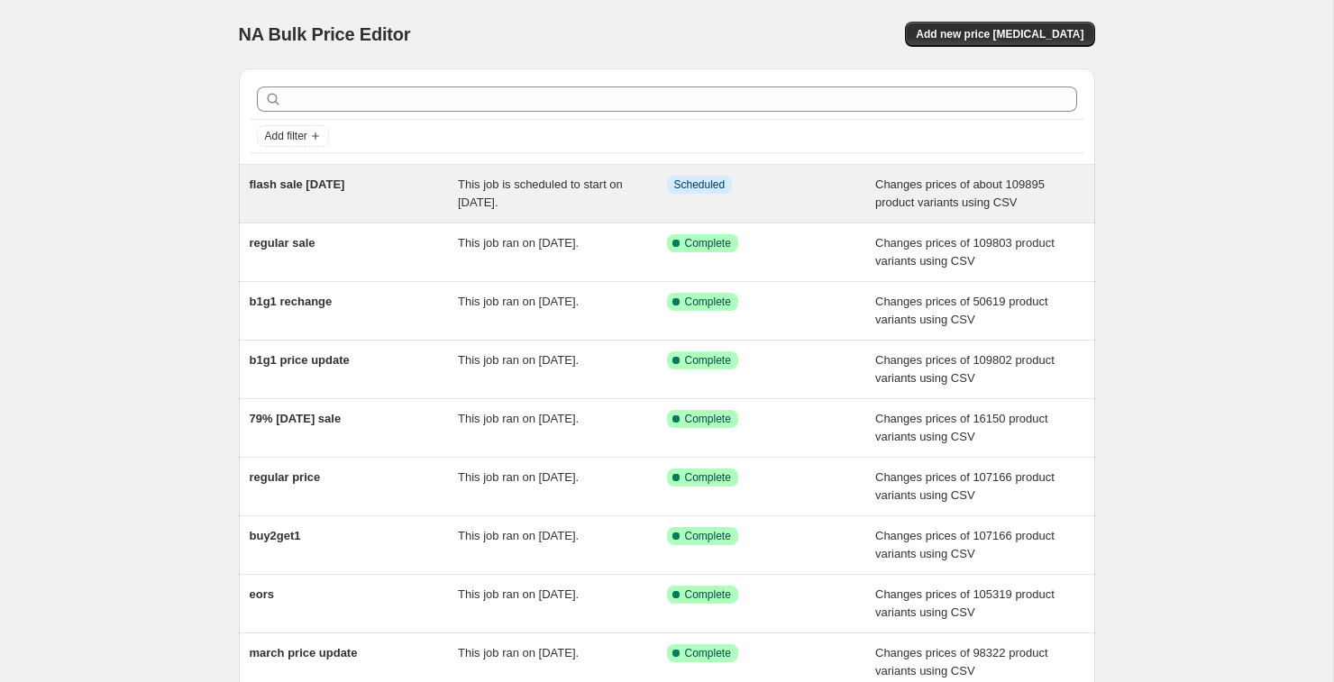
click at [502, 196] on span "This job is scheduled to start on [DATE]." at bounding box center [540, 194] width 165 height 32
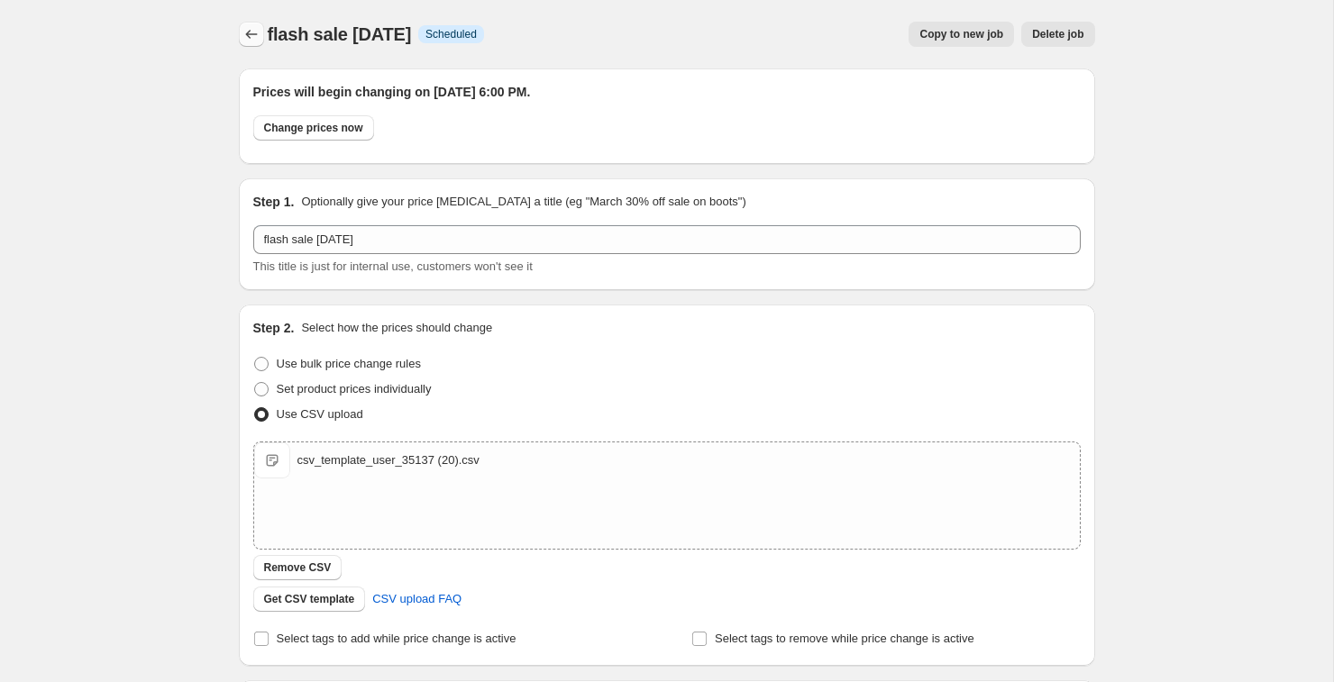
click at [254, 31] on icon "Price change jobs" at bounding box center [251, 34] width 18 height 18
